Goal: Book appointment/travel/reservation

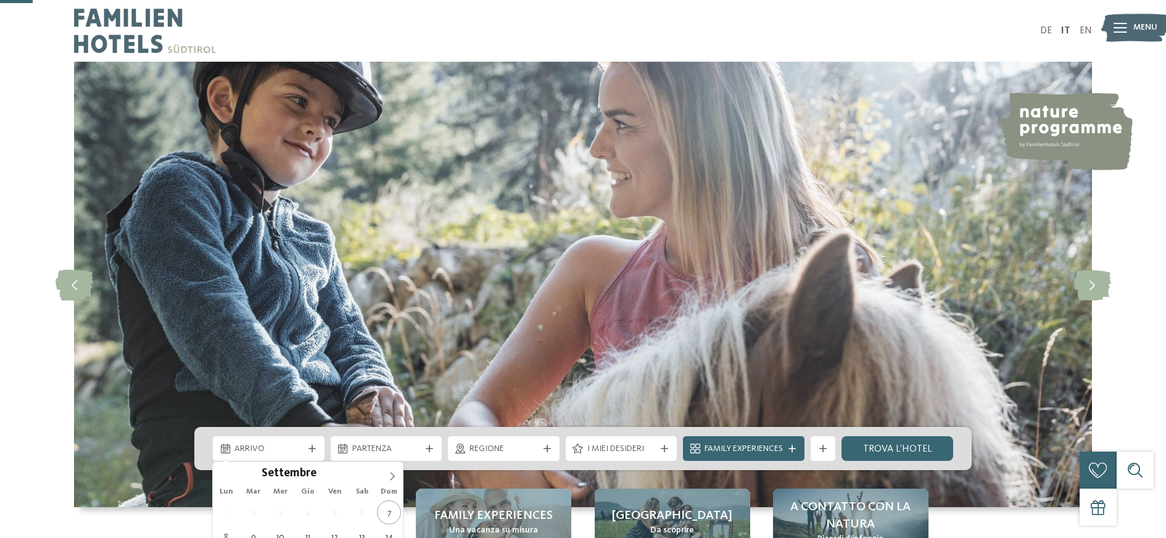
click at [300, 436] on div "Arrivo" at bounding box center [269, 448] width 112 height 25
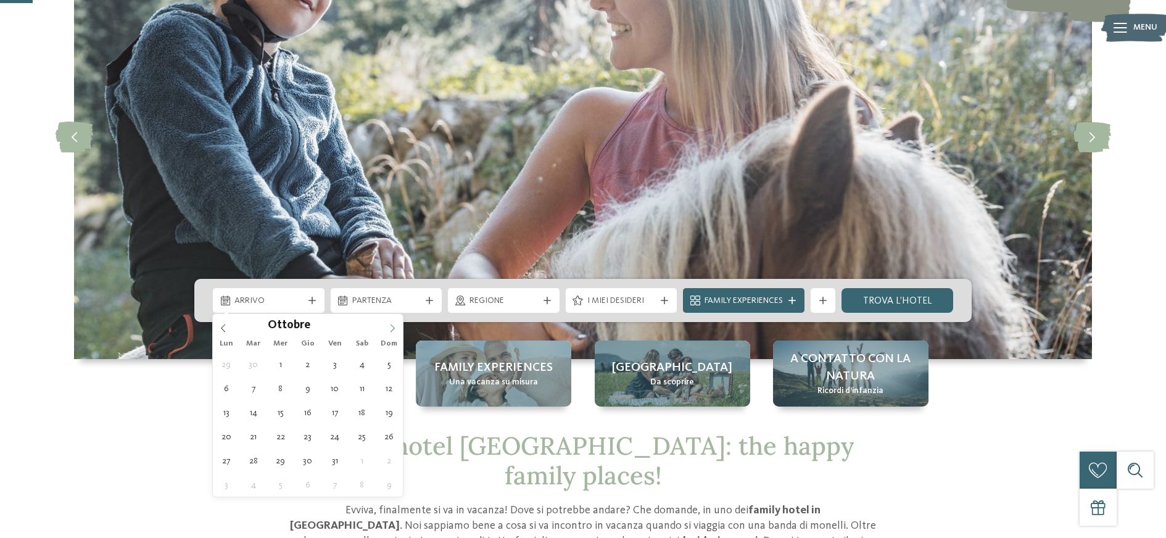
click at [396, 329] on icon at bounding box center [392, 328] width 9 height 9
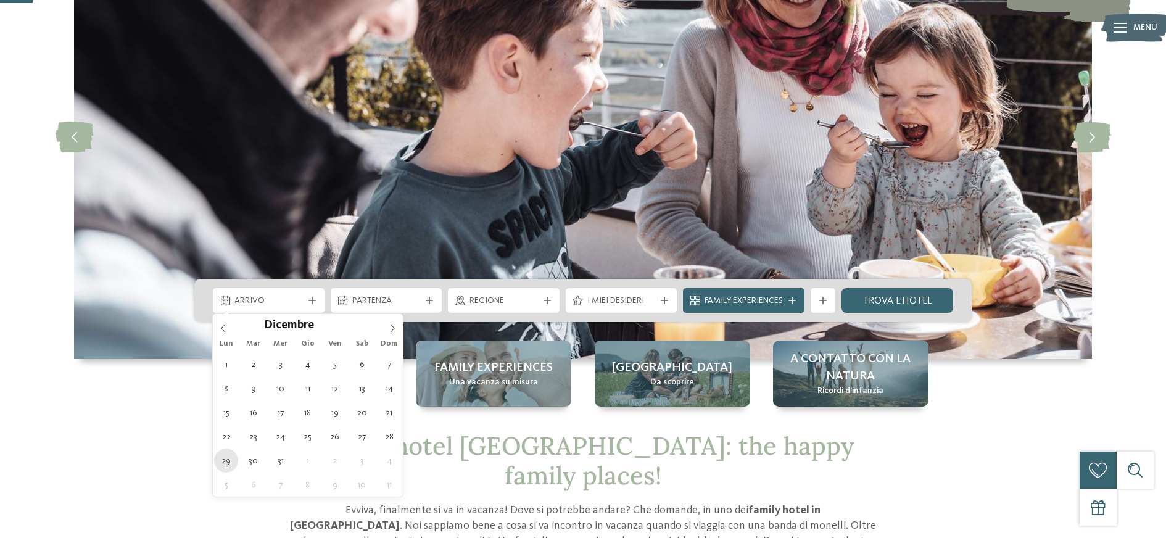
type div "29.12.2025"
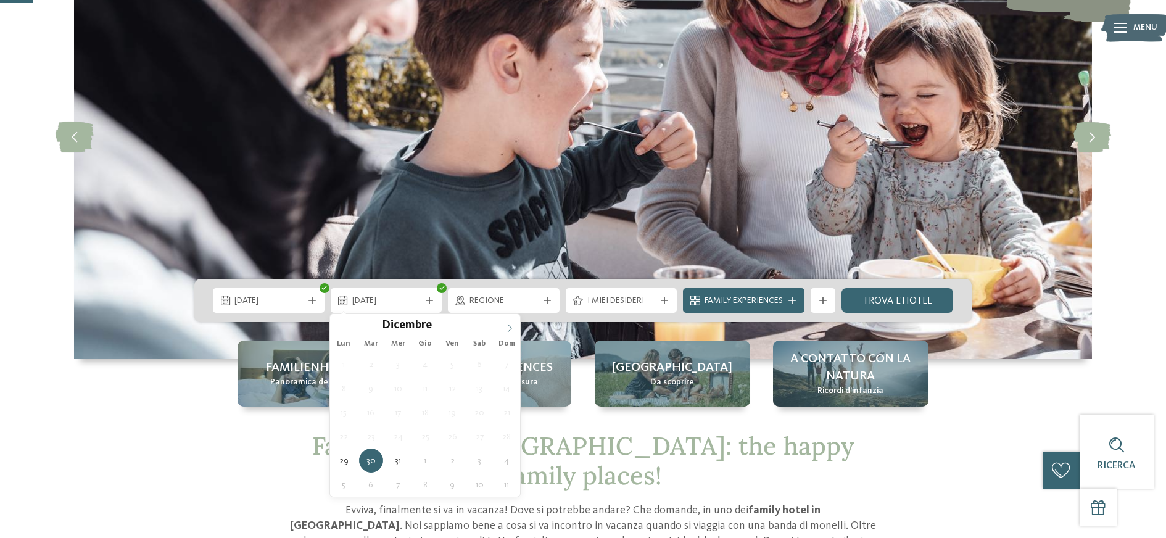
type input "****"
click at [508, 324] on icon at bounding box center [510, 328] width 4 height 8
type div "02.01.2026"
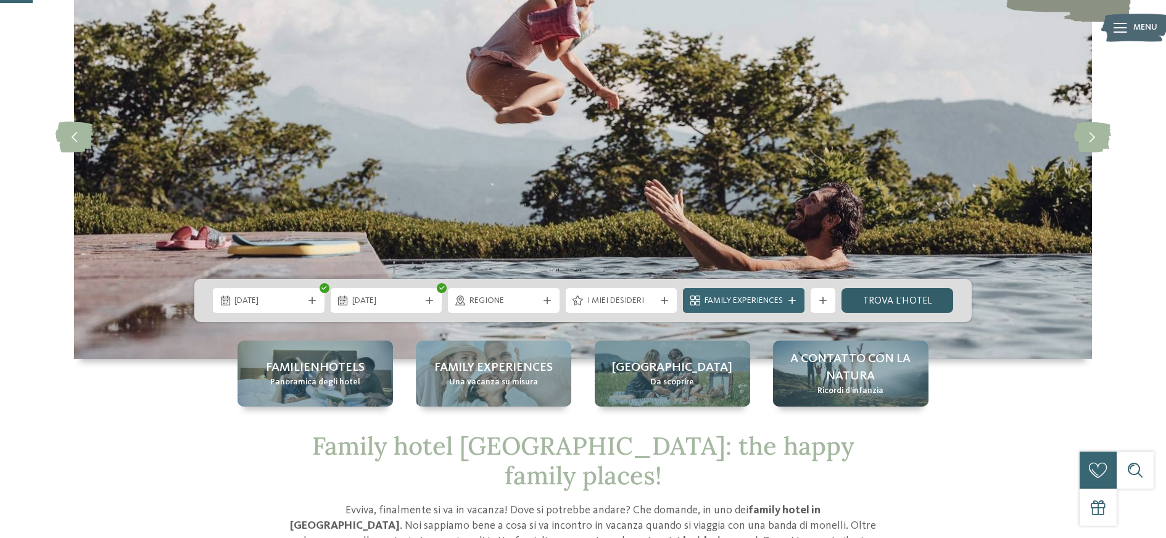
click at [889, 299] on link "trova l’hotel" at bounding box center [897, 300] width 112 height 25
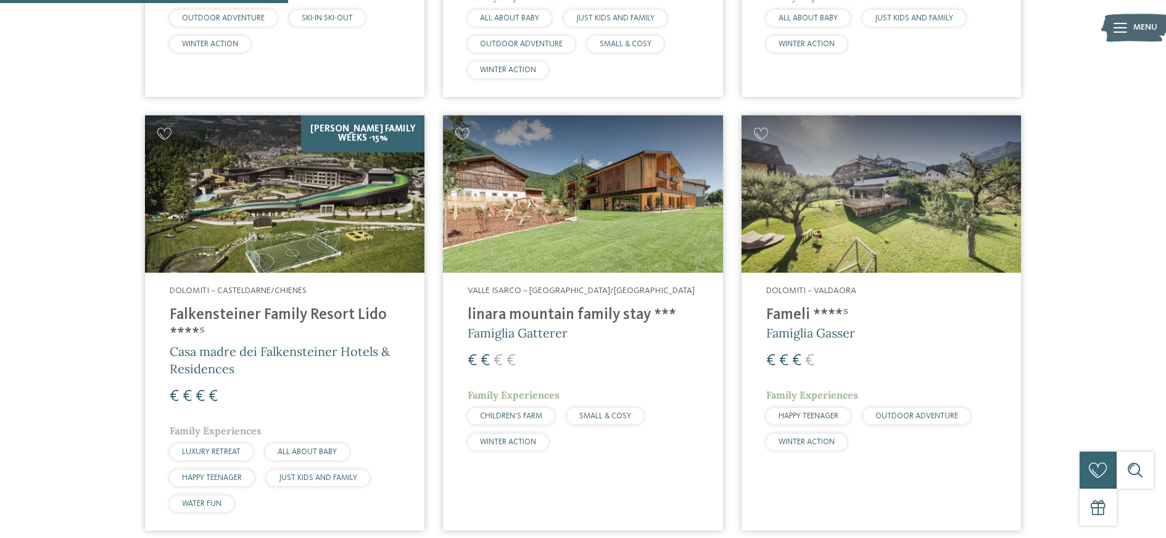
scroll to position [765, 0]
click at [290, 249] on img at bounding box center [284, 193] width 279 height 157
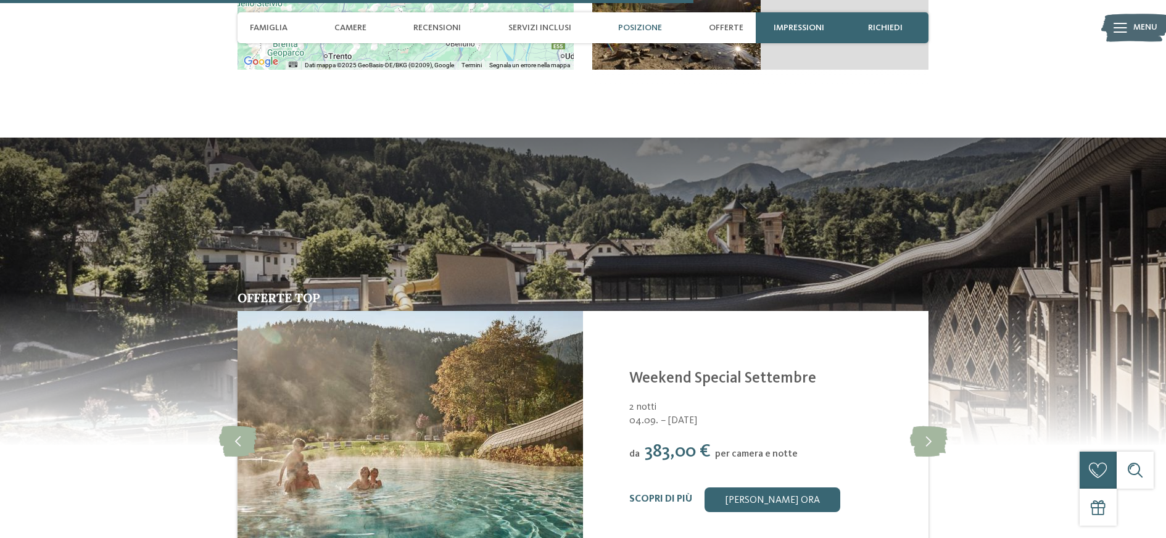
scroll to position [2513, 0]
